Goal: Check status

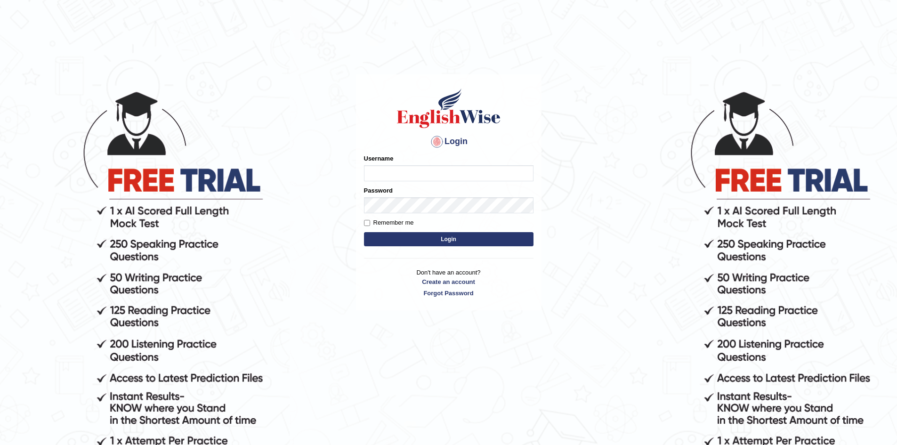
type input "Eunice7589"
click at [446, 241] on button "Login" at bounding box center [448, 239] width 169 height 14
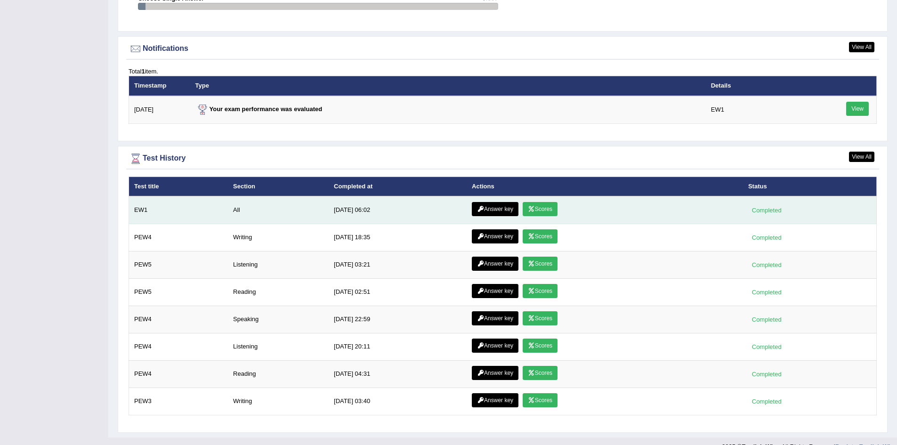
scroll to position [1177, 0]
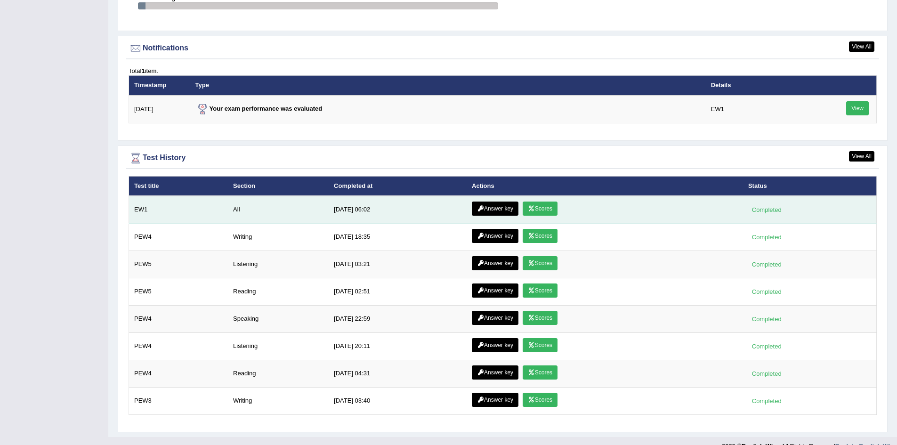
click at [535, 210] on link "Scores" at bounding box center [540, 208] width 35 height 14
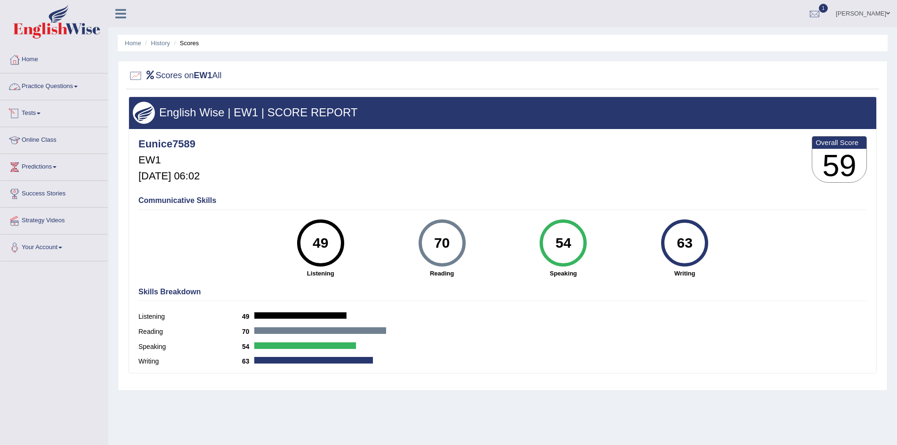
click at [79, 88] on link "Practice Questions" at bounding box center [53, 85] width 107 height 24
